Goal: Task Accomplishment & Management: Use online tool/utility

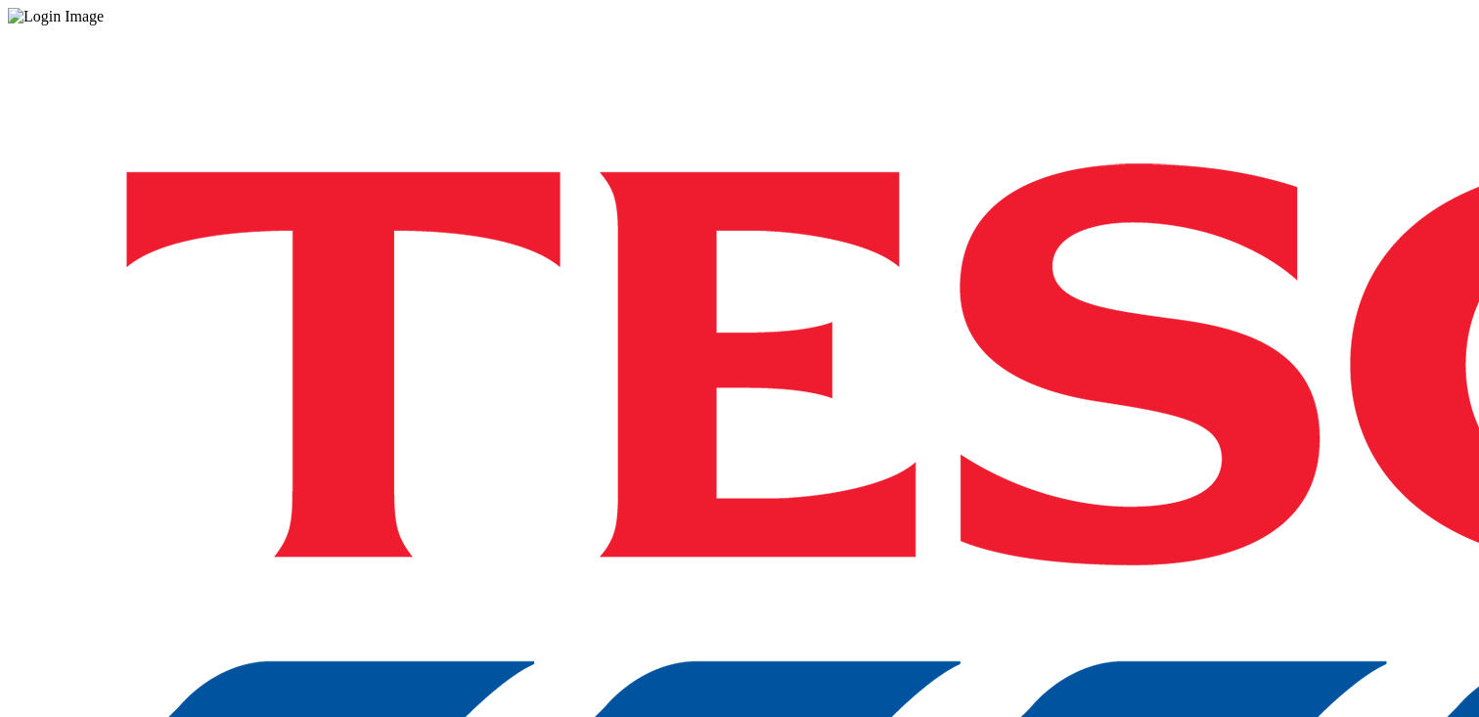
click at [1103, 459] on div "Log in to the Spectra’s dashboard using [PERSON_NAME]’s credentials. If you don…" at bounding box center [740, 511] width 1464 height 973
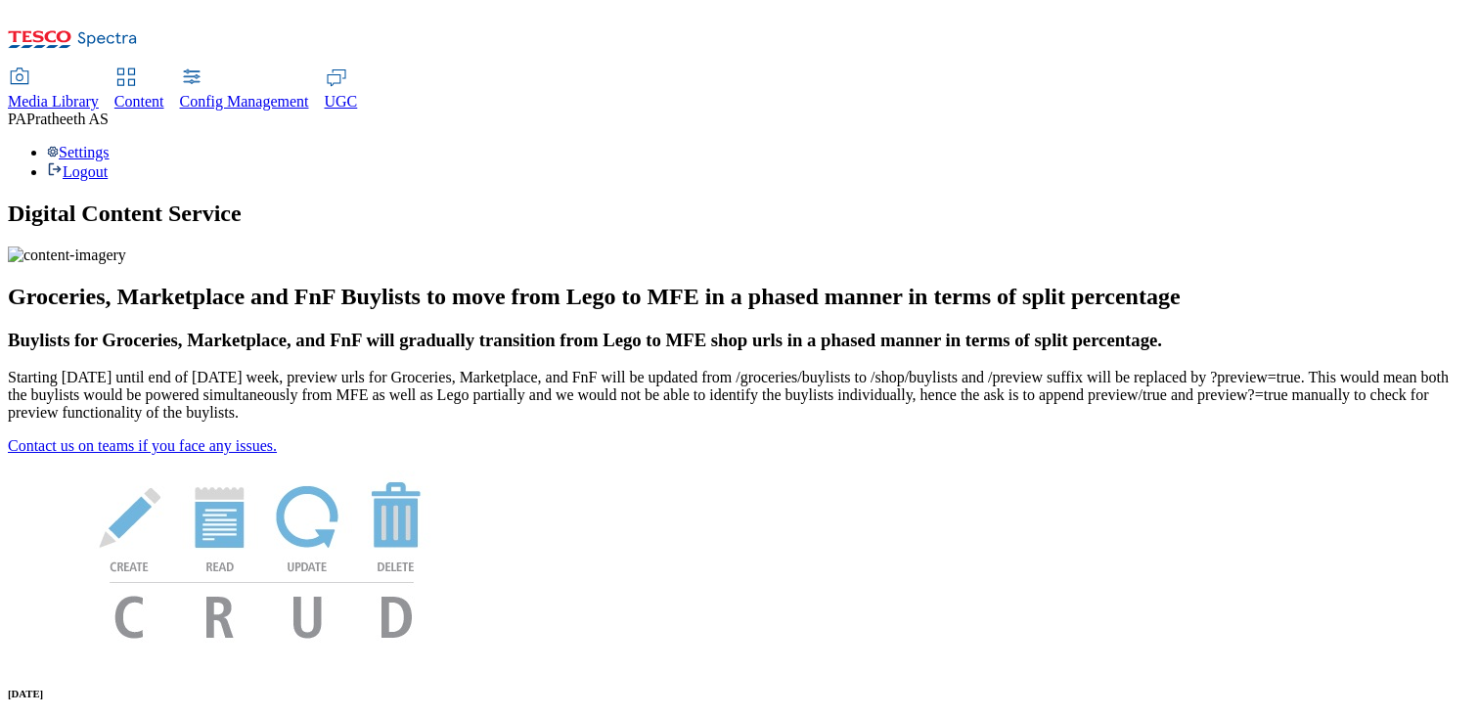
click at [358, 93] on span "UGC" at bounding box center [341, 101] width 33 height 17
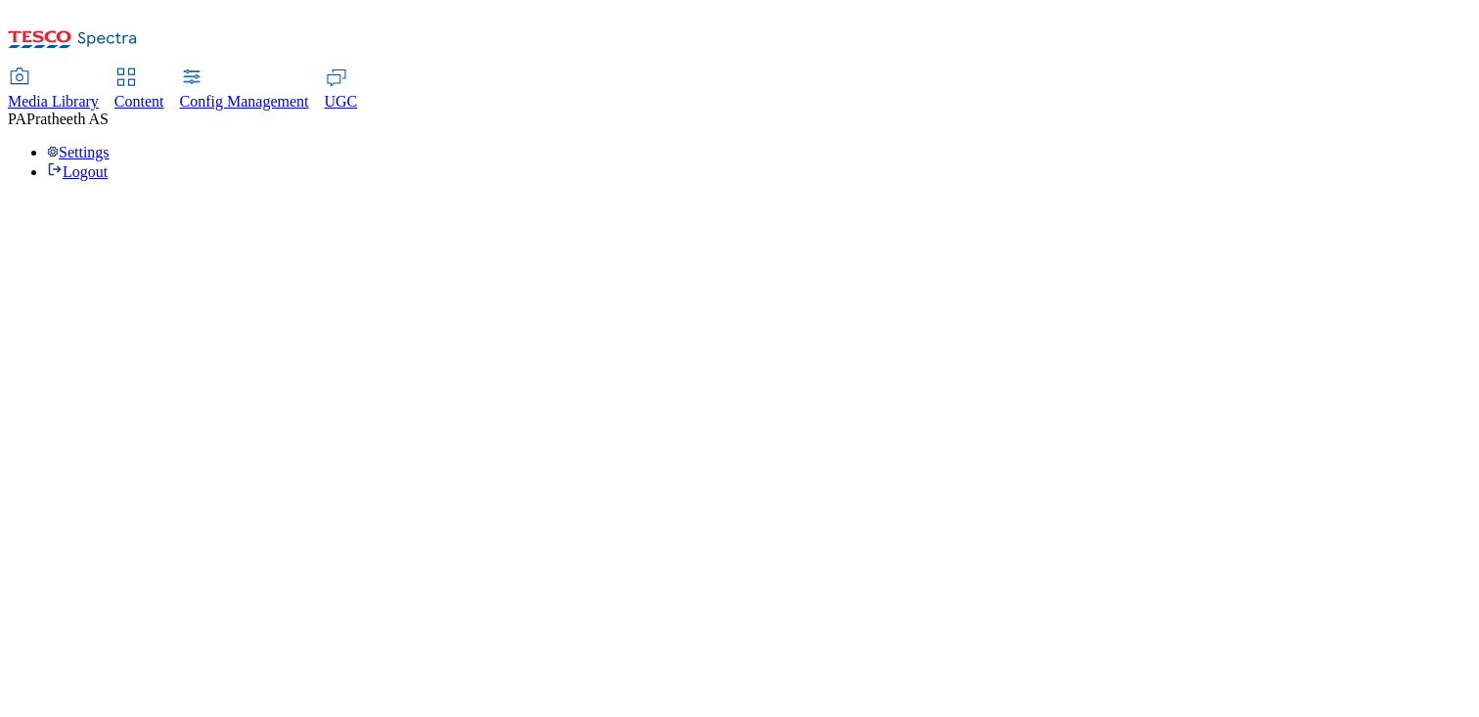
select select "All"
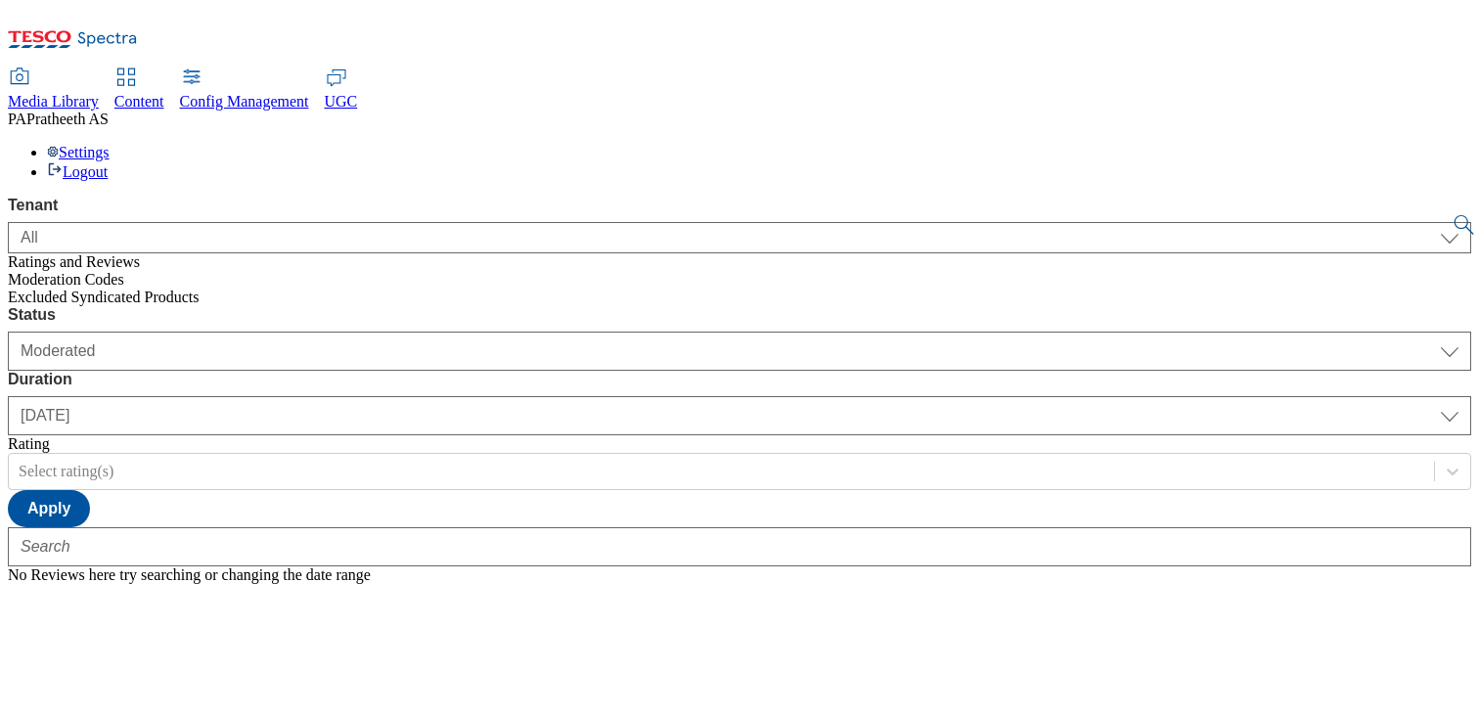
click at [164, 289] on span "Excluded Syndicated Products" at bounding box center [104, 297] width 192 height 17
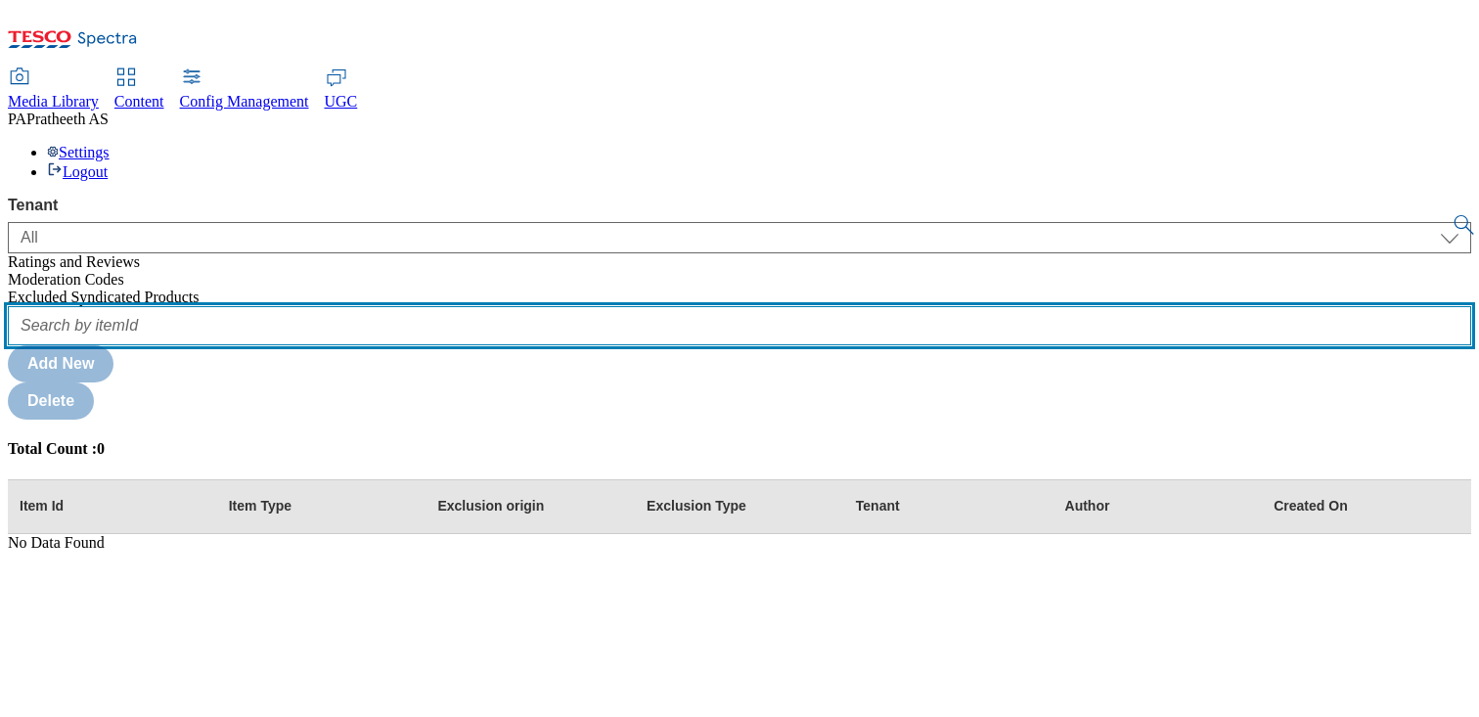
click at [437, 306] on input "text" at bounding box center [740, 325] width 1464 height 39
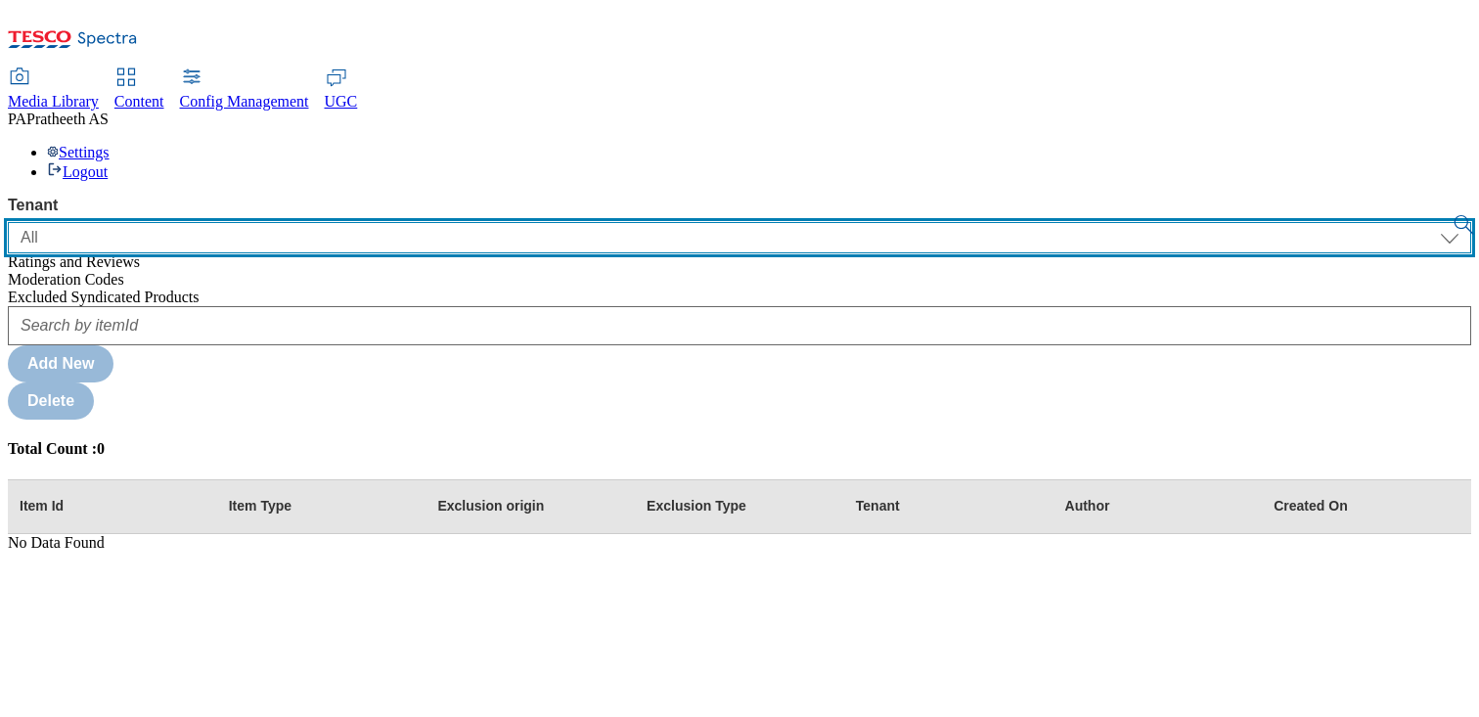
click at [118, 222] on select "ALL All CONFIG-CZ CONFIG-HU CONFIG-IE CONFIG-ROI CONFIG-SK CONFIG-TEST CONFIG-U…" at bounding box center [740, 237] width 1464 height 31
select select "ghs-uk"
click at [8, 222] on select "ALL All CONFIG-CZ CONFIG-HU CONFIG-IE CONFIG-ROI CONFIG-SK CONFIG-TEST CONFIG-U…" at bounding box center [740, 237] width 1464 height 31
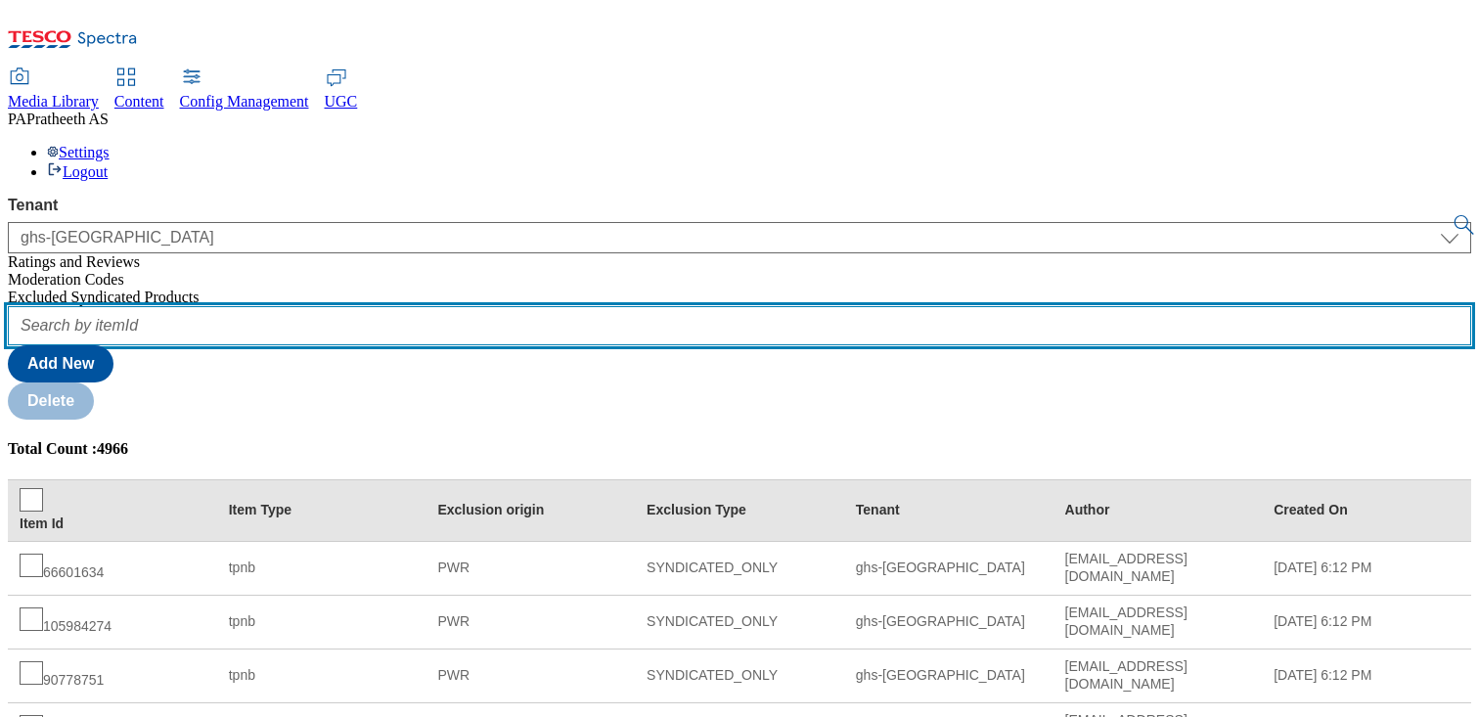
click at [442, 306] on input "text" at bounding box center [740, 325] width 1464 height 39
paste input "94031062"
click at [1452, 215] on button "submit" at bounding box center [1465, 225] width 27 height 20
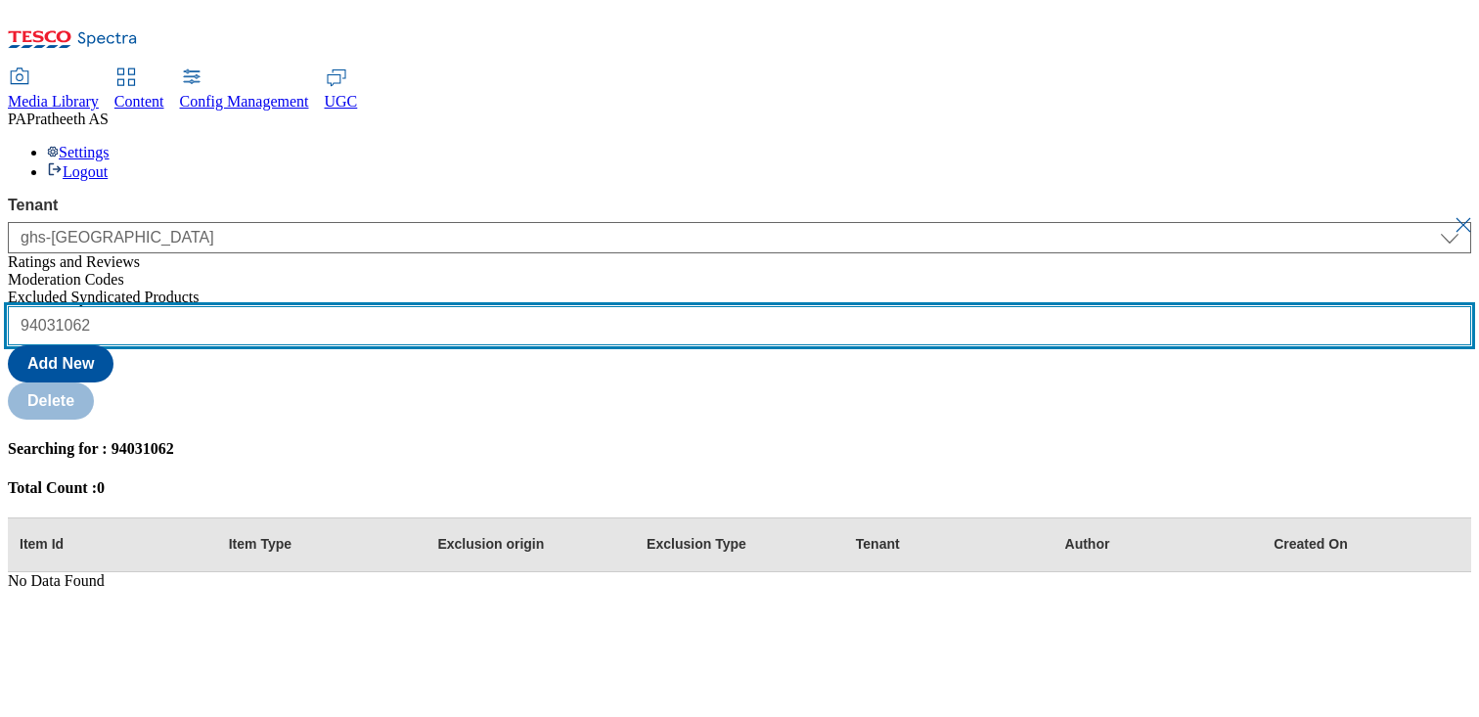
paste input "6492497"
type input "96492497"
click at [1452, 215] on button "submit" at bounding box center [1465, 225] width 27 height 20
